Goal: Communication & Community: Participate in discussion

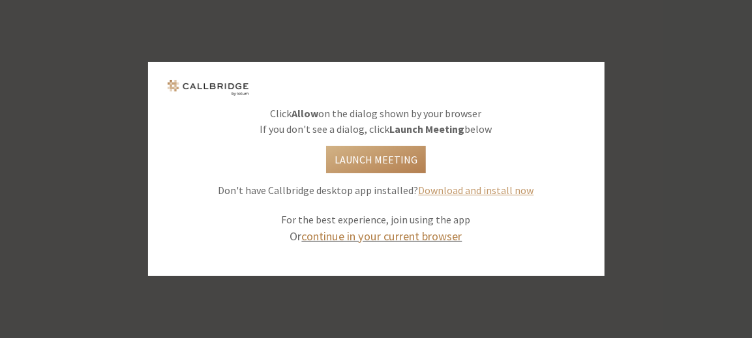
click at [414, 233] on link "continue in your current browser" at bounding box center [382, 236] width 160 height 15
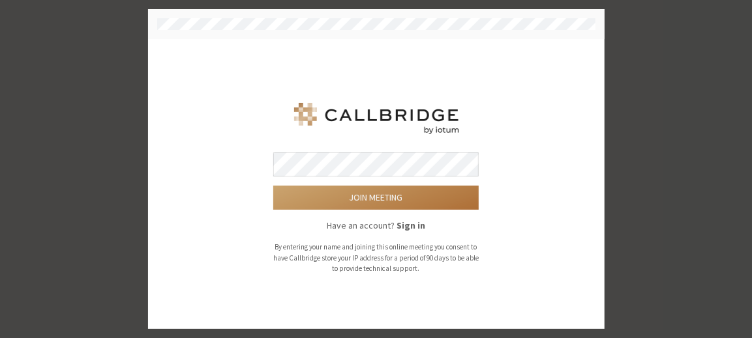
click at [393, 196] on button "Join meeting" at bounding box center [375, 198] width 205 height 24
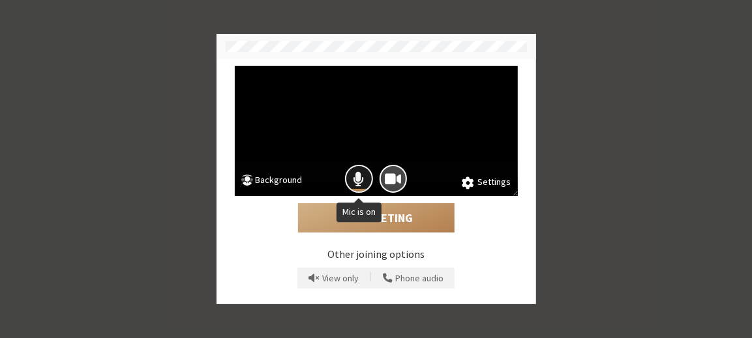
click at [362, 170] on button "Mic is on" at bounding box center [359, 179] width 28 height 28
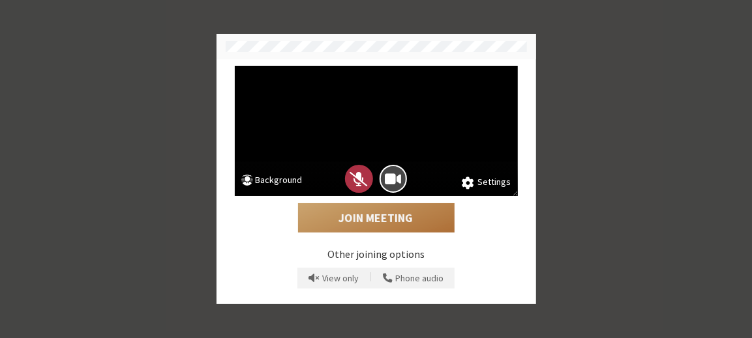
click at [355, 215] on button "Join Meeting" at bounding box center [376, 218] width 156 height 30
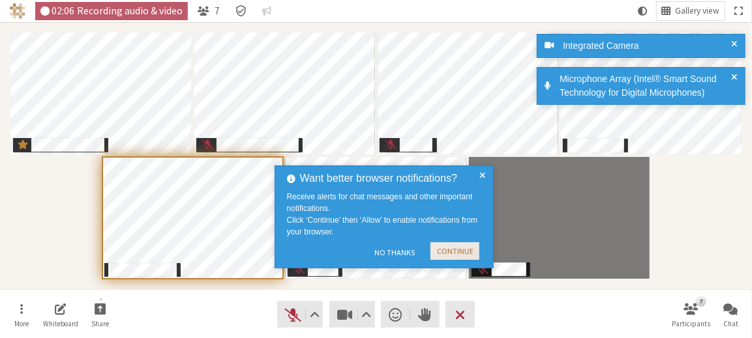
click at [447, 248] on button "Continue" at bounding box center [454, 252] width 49 height 18
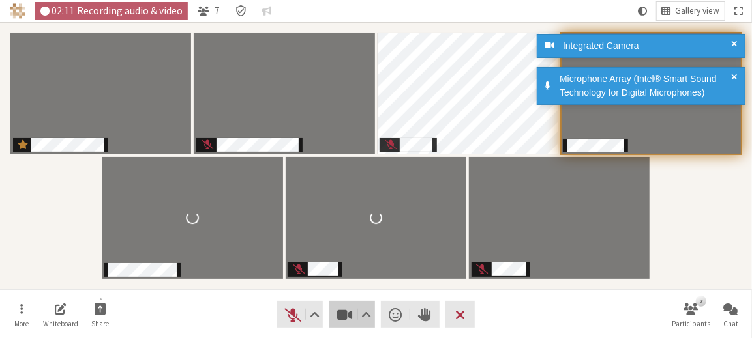
click at [332, 318] on button "Video" at bounding box center [352, 314] width 46 height 27
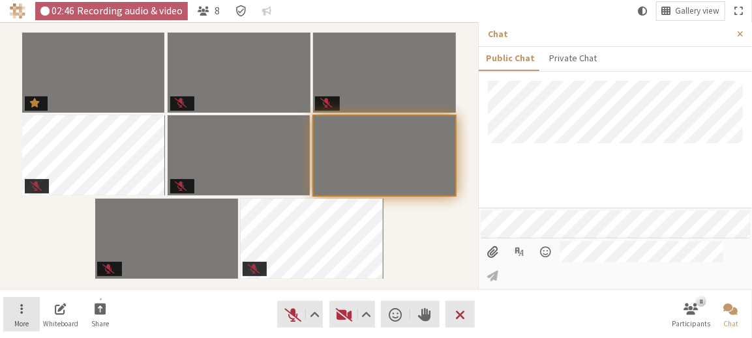
click at [16, 310] on button "More" at bounding box center [21, 314] width 37 height 35
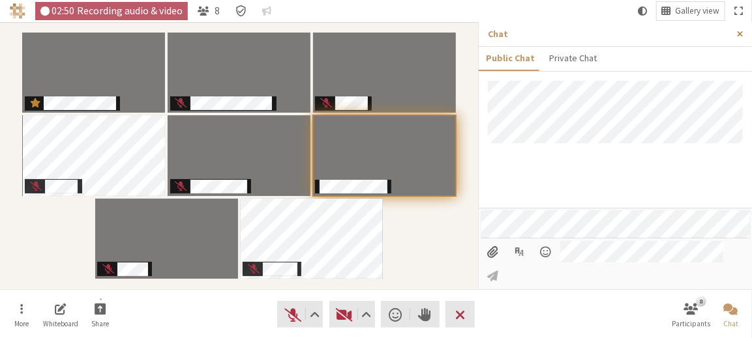
click at [742, 28] on button "Close sidebar" at bounding box center [740, 34] width 24 height 24
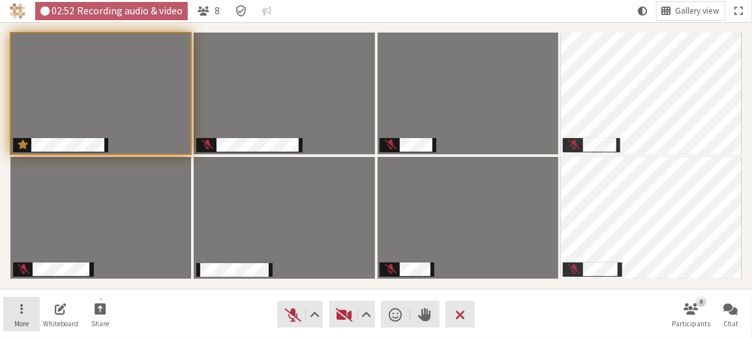
click at [23, 313] on button "More" at bounding box center [21, 314] width 37 height 35
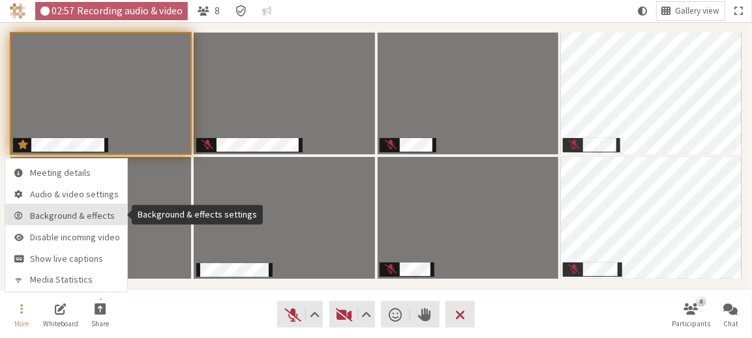
click at [82, 211] on span "Background & effects" at bounding box center [76, 216] width 90 height 10
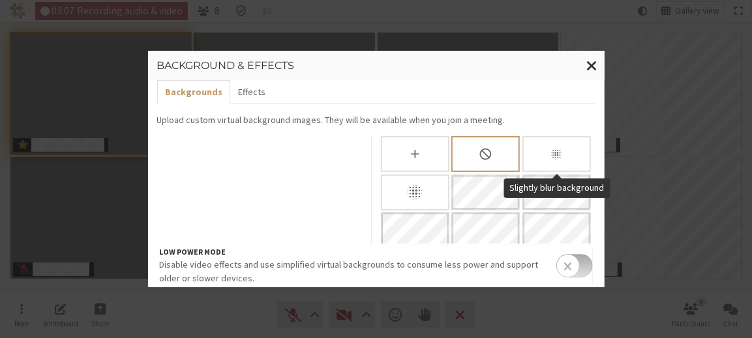
click at [555, 156] on icon "Slightly blur background" at bounding box center [556, 154] width 11 height 11
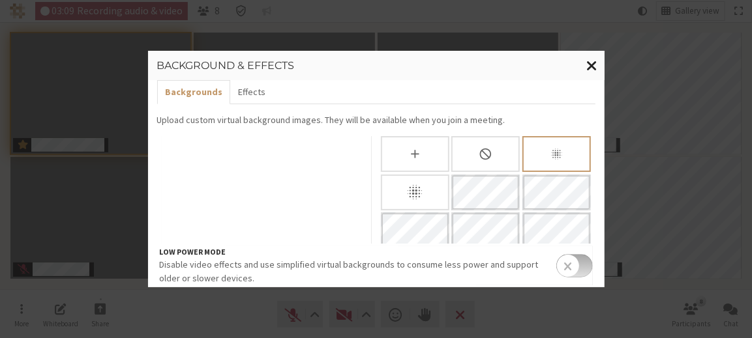
click at [586, 69] on button "Close modal" at bounding box center [591, 66] width 25 height 30
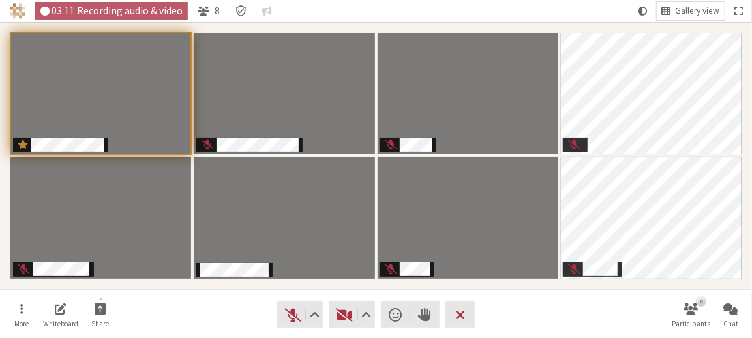
click at [475, 164] on video "Participants" at bounding box center [468, 218] width 181 height 122
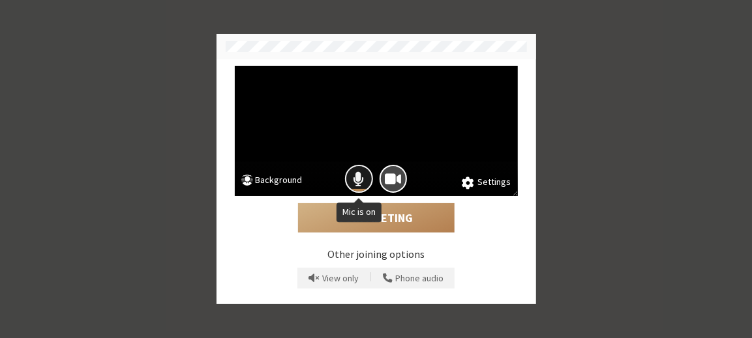
click at [353, 171] on button "Mic is on" at bounding box center [359, 179] width 28 height 28
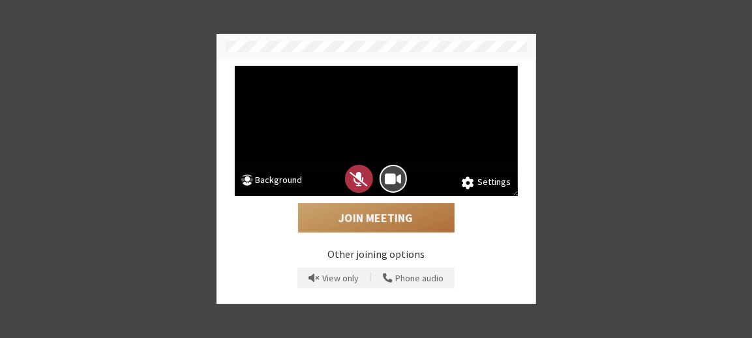
click at [378, 217] on button "Join Meeting" at bounding box center [376, 218] width 156 height 30
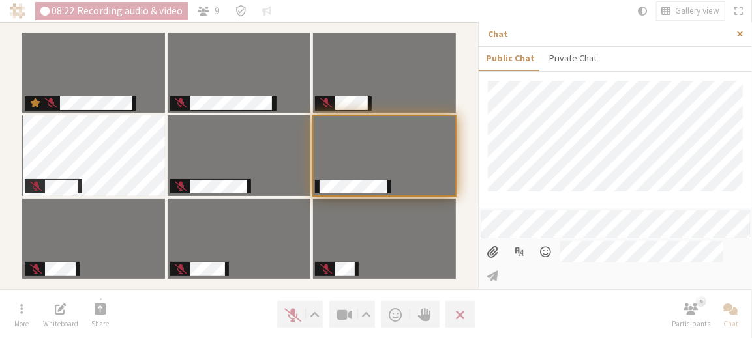
click at [744, 32] on button "Close sidebar" at bounding box center [740, 34] width 24 height 24
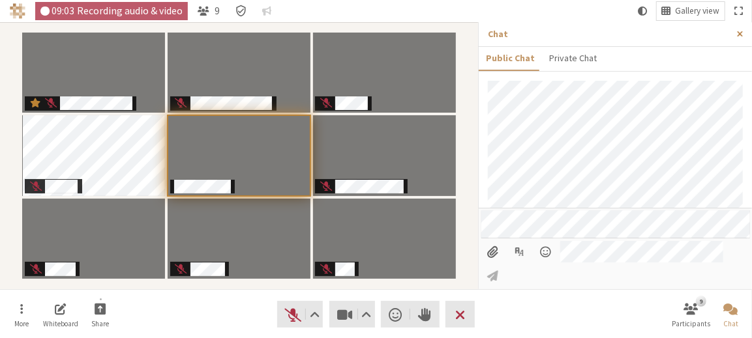
click at [736, 29] on button "Close sidebar" at bounding box center [740, 34] width 24 height 24
click at [742, 35] on span "Close sidebar" at bounding box center [740, 34] width 6 height 10
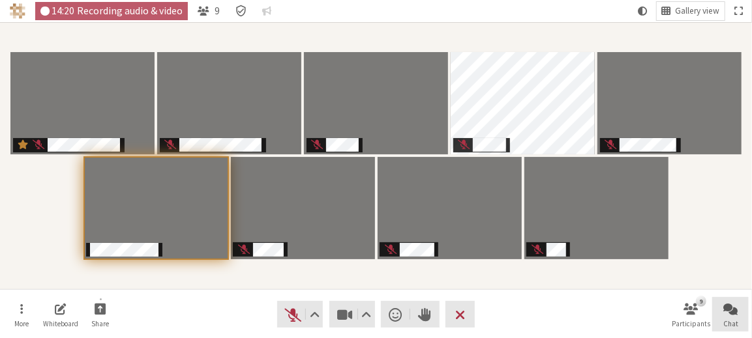
click at [729, 317] on button "Chat" at bounding box center [730, 314] width 37 height 35
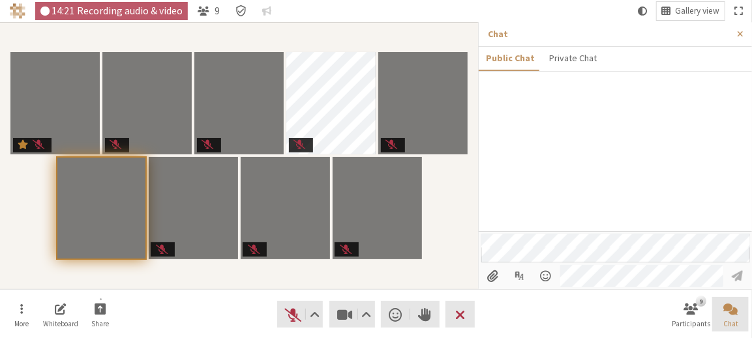
click at [729, 317] on button "Chat" at bounding box center [730, 314] width 37 height 35
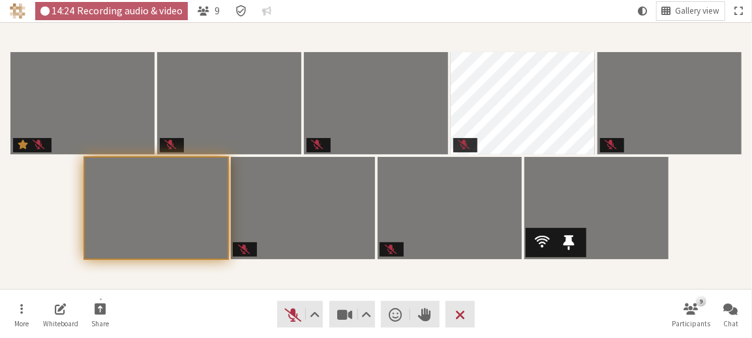
click at [57, 216] on div "Participants" at bounding box center [376, 155] width 734 height 249
click at [165, 92] on video "Participants" at bounding box center [229, 103] width 144 height 102
click at [281, 41] on div "Participants" at bounding box center [376, 155] width 734 height 249
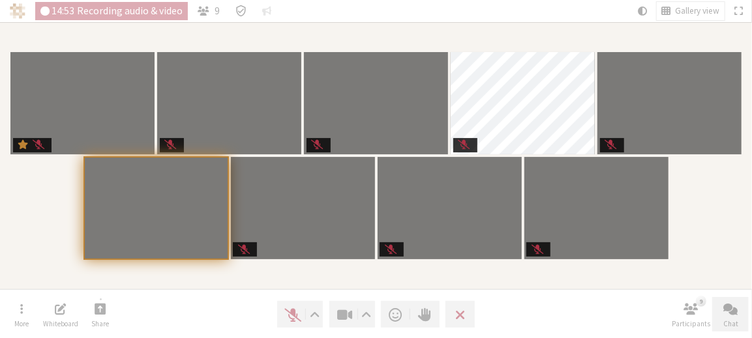
click at [731, 319] on button "Chat" at bounding box center [730, 314] width 37 height 35
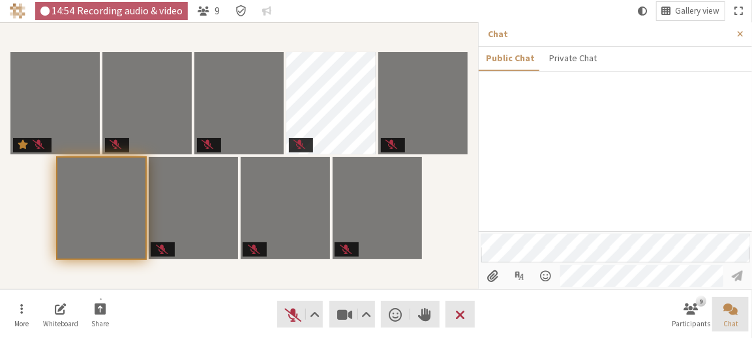
click at [728, 311] on span "Close chat" at bounding box center [730, 308] width 14 height 15
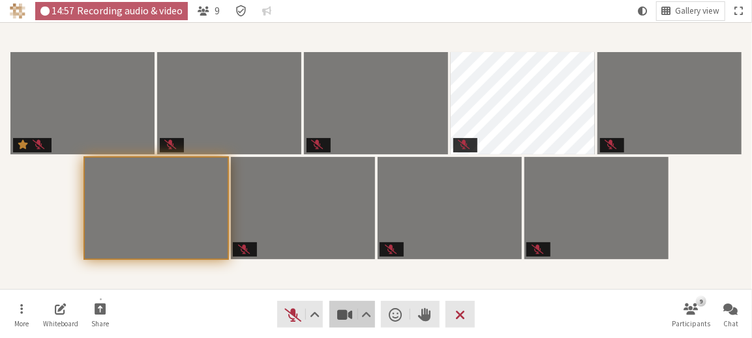
click at [341, 307] on span "Stop video (Alt+V)" at bounding box center [344, 315] width 18 height 18
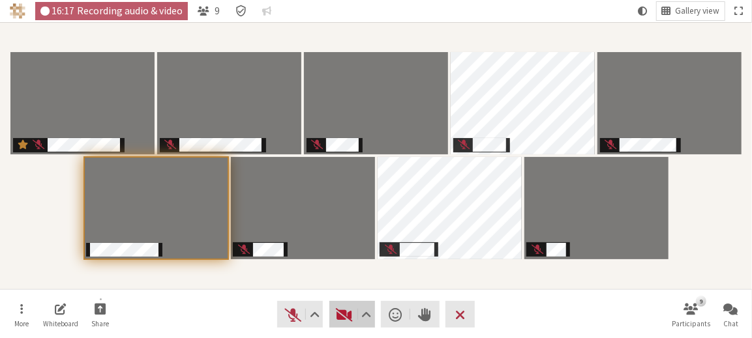
click at [343, 311] on span "Start video (Alt+V)" at bounding box center [344, 315] width 18 height 18
click at [640, 290] on section "Participants" at bounding box center [376, 155] width 752 height 267
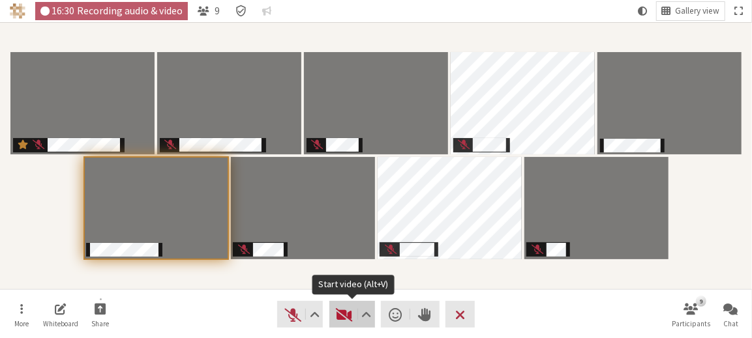
click at [349, 321] on span "Start video (Alt+V)" at bounding box center [344, 315] width 18 height 18
click at [344, 318] on span "Start video (Alt+V)" at bounding box center [344, 315] width 18 height 18
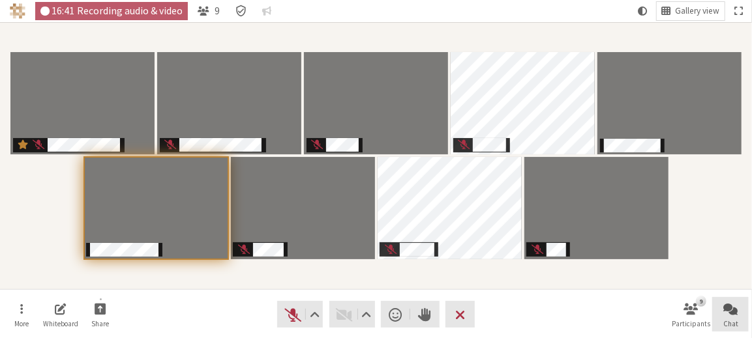
click at [727, 305] on span "Open chat" at bounding box center [730, 308] width 14 height 15
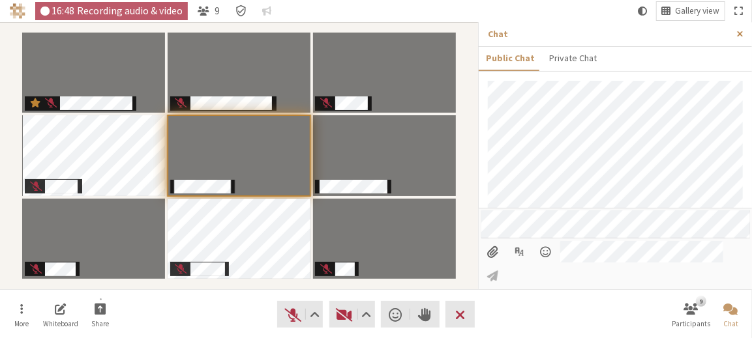
click at [742, 34] on span "Close sidebar" at bounding box center [740, 34] width 6 height 10
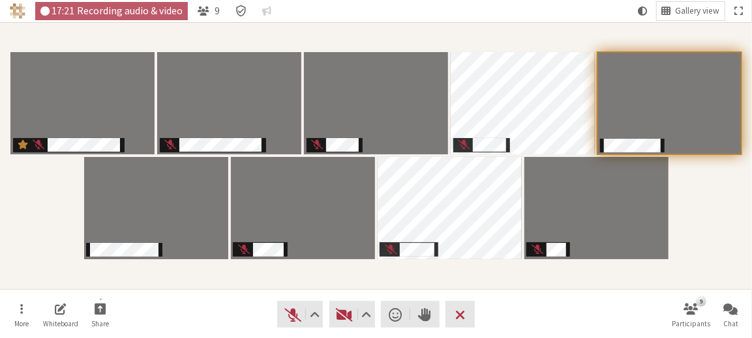
click at [646, 325] on nav "More Whiteboard Share Audio Video Send a reaction Raise hand Leave 9 Participan…" at bounding box center [376, 314] width 746 height 49
click at [348, 309] on span "Start video (Alt+V)" at bounding box center [344, 315] width 18 height 18
click at [554, 305] on nav "More Whiteboard Share Audio Video Send a reaction Raise hand Leave 9 Participan…" at bounding box center [376, 314] width 746 height 49
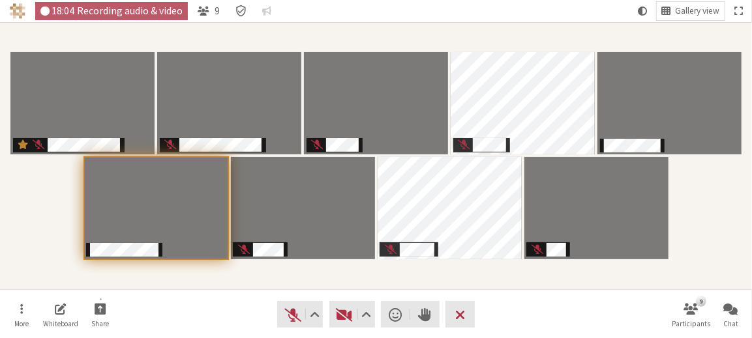
click at [351, 289] on section "Participants" at bounding box center [376, 155] width 752 height 267
click at [346, 315] on span "Start video (Alt+V)" at bounding box center [344, 315] width 18 height 18
click at [584, 314] on nav "More Whiteboard Share Audio Video Send a reaction Raise hand Leave 9 Participan…" at bounding box center [376, 314] width 746 height 49
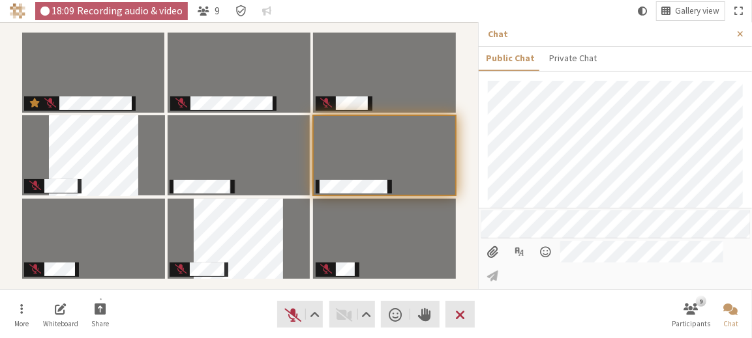
scroll to position [97, 0]
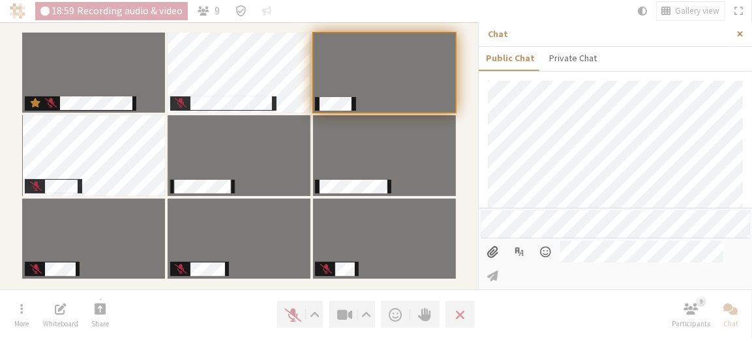
click at [737, 36] on span "Close sidebar" at bounding box center [740, 34] width 6 height 10
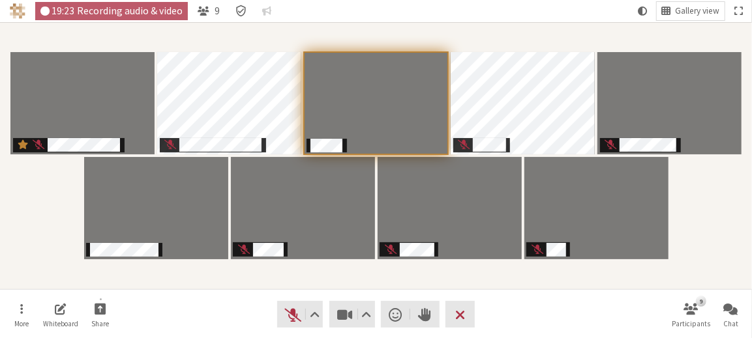
click at [553, 281] on section "Participants" at bounding box center [376, 155] width 752 height 267
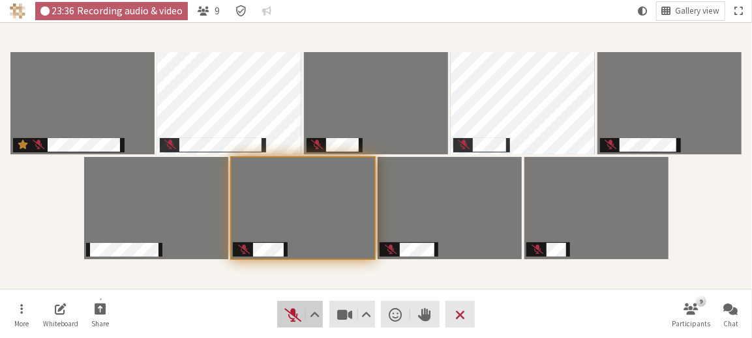
click at [297, 315] on span "Unmute (Alt+A)" at bounding box center [293, 315] width 18 height 18
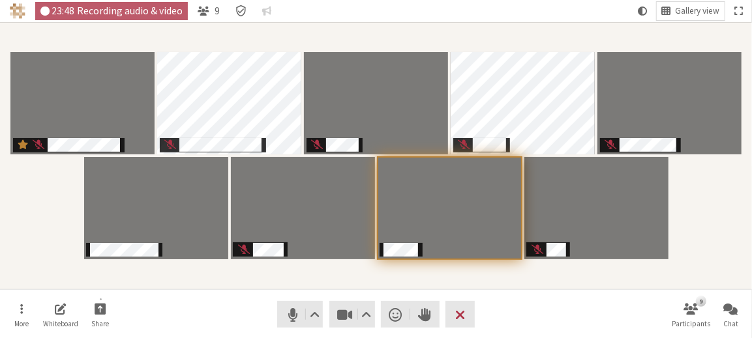
click at [549, 316] on nav "More Whiteboard Share Audio Video Send a reaction Raise hand Leave 9 Participan…" at bounding box center [376, 314] width 746 height 49
click at [296, 325] on button "Audio" at bounding box center [300, 314] width 46 height 27
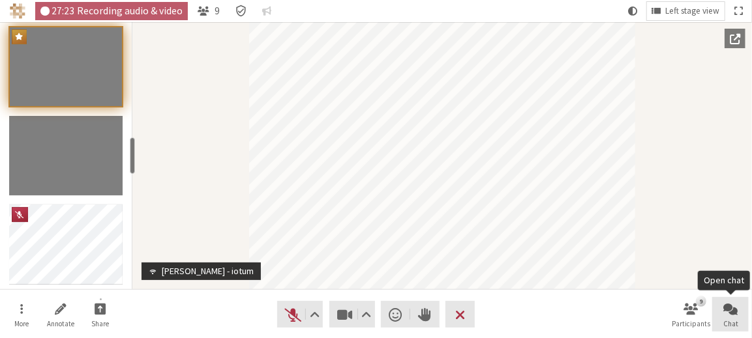
click at [727, 321] on span "Chat" at bounding box center [730, 324] width 15 height 8
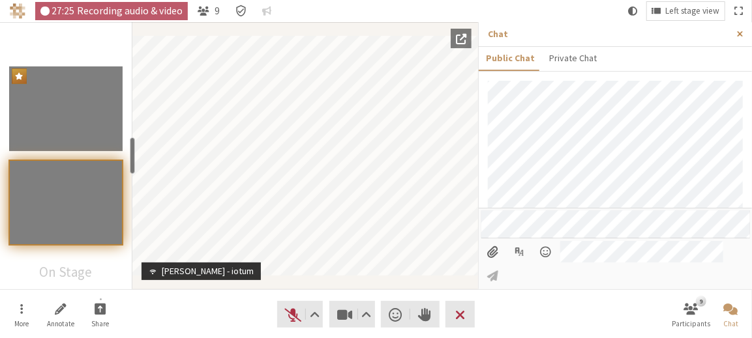
click at [739, 32] on span "Close sidebar" at bounding box center [740, 34] width 6 height 10
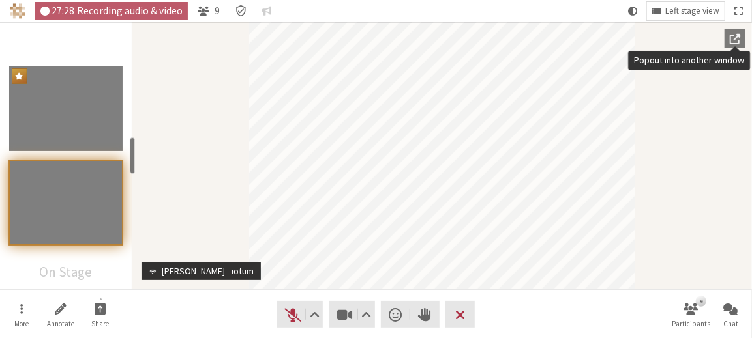
click at [734, 35] on span "Popout into another window" at bounding box center [735, 39] width 10 height 12
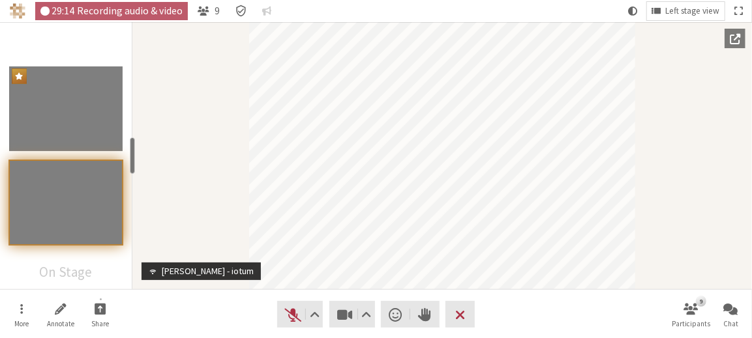
click at [659, 200] on div "Participant" at bounding box center [441, 155] width 619 height 267
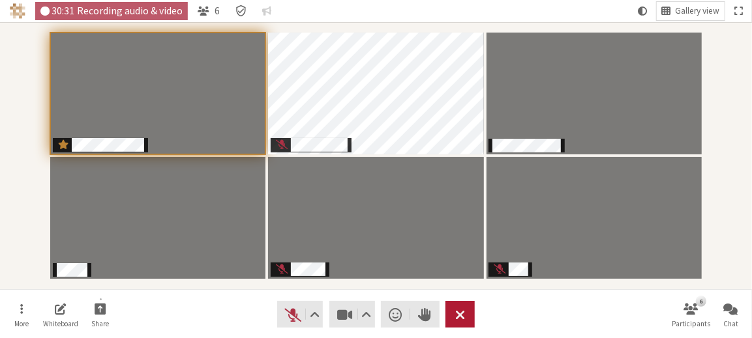
click at [464, 310] on span "Leave meeting" at bounding box center [460, 315] width 10 height 18
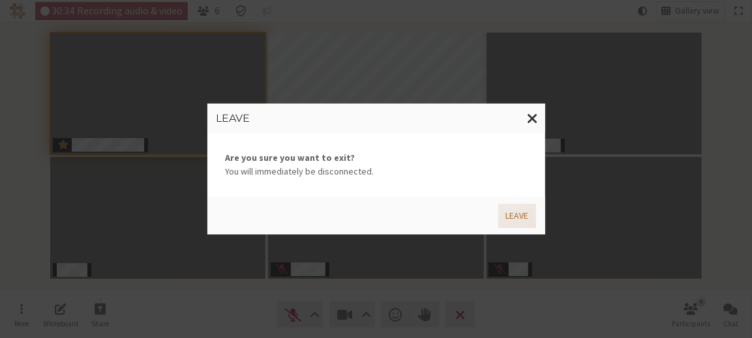
click at [517, 215] on button "Leave" at bounding box center [516, 216] width 37 height 24
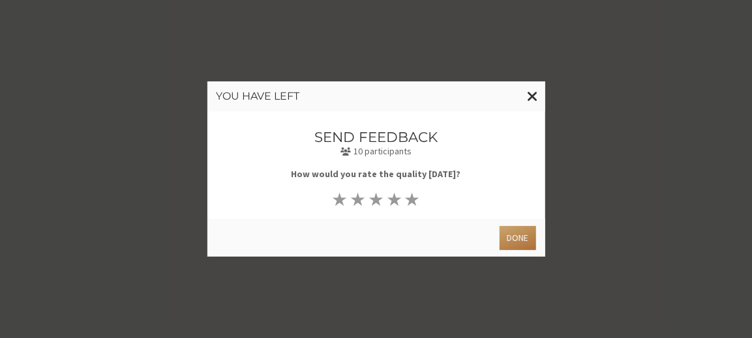
click at [516, 235] on button "Done" at bounding box center [517, 238] width 36 height 24
